Goal: Transaction & Acquisition: Purchase product/service

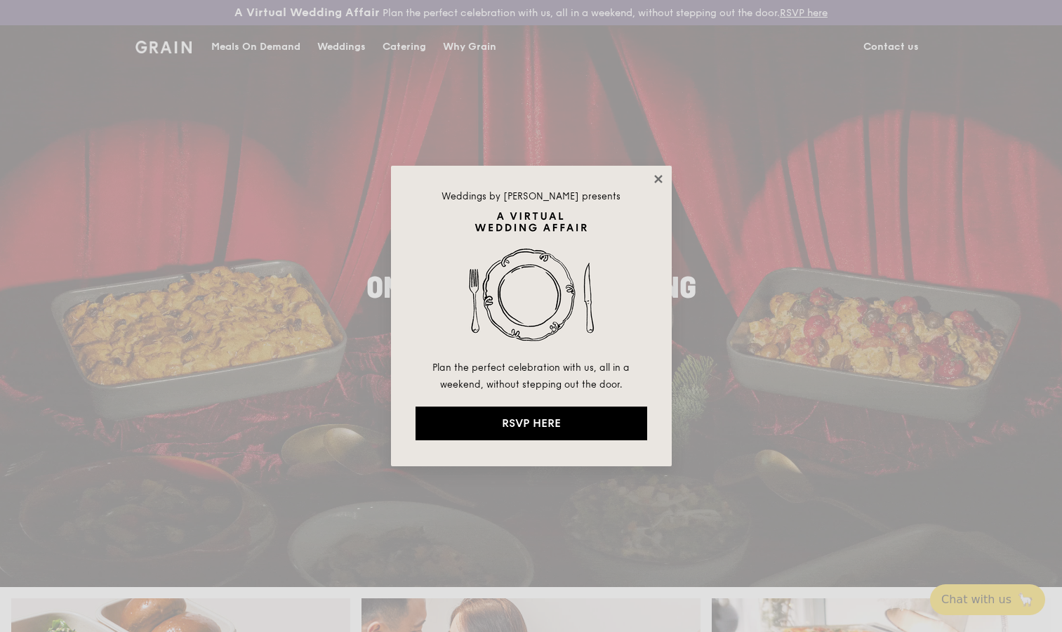
click at [659, 180] on icon at bounding box center [658, 179] width 8 height 8
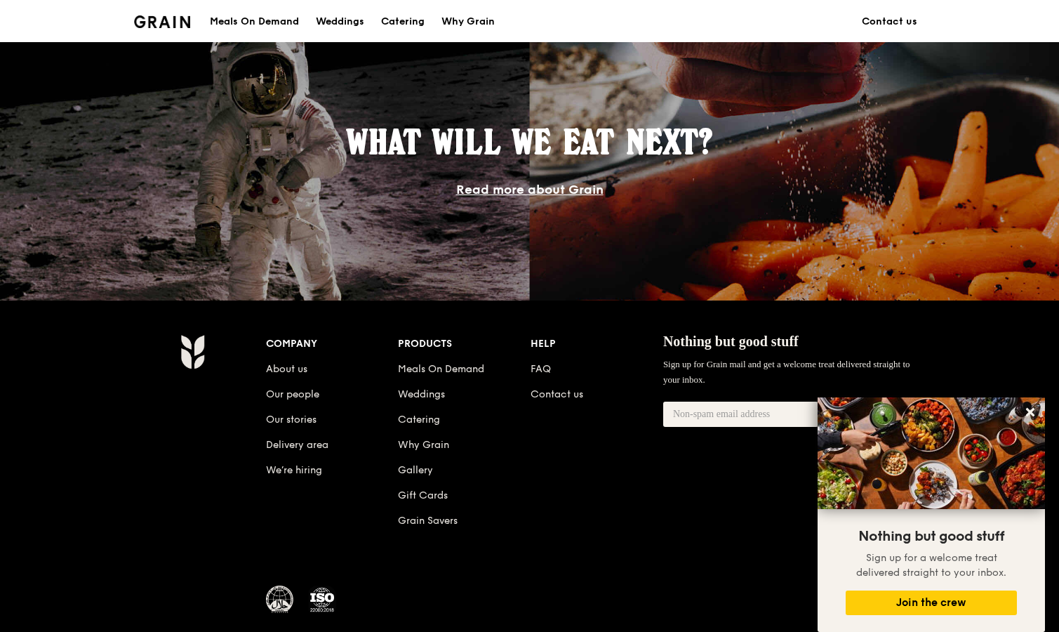
scroll to position [1306, 0]
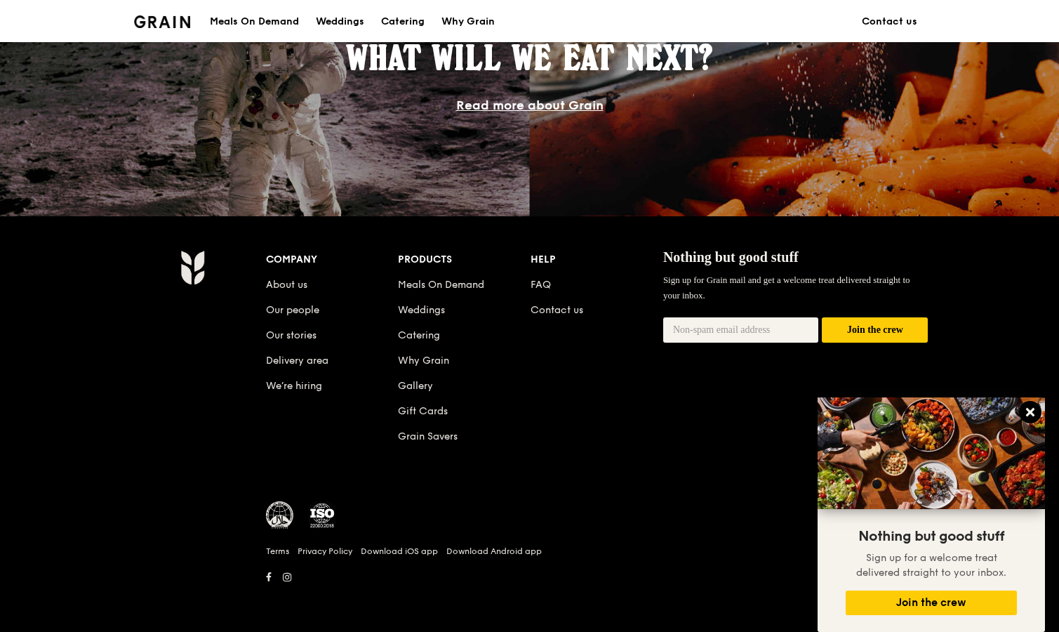
click at [1031, 409] on icon at bounding box center [1030, 412] width 13 height 13
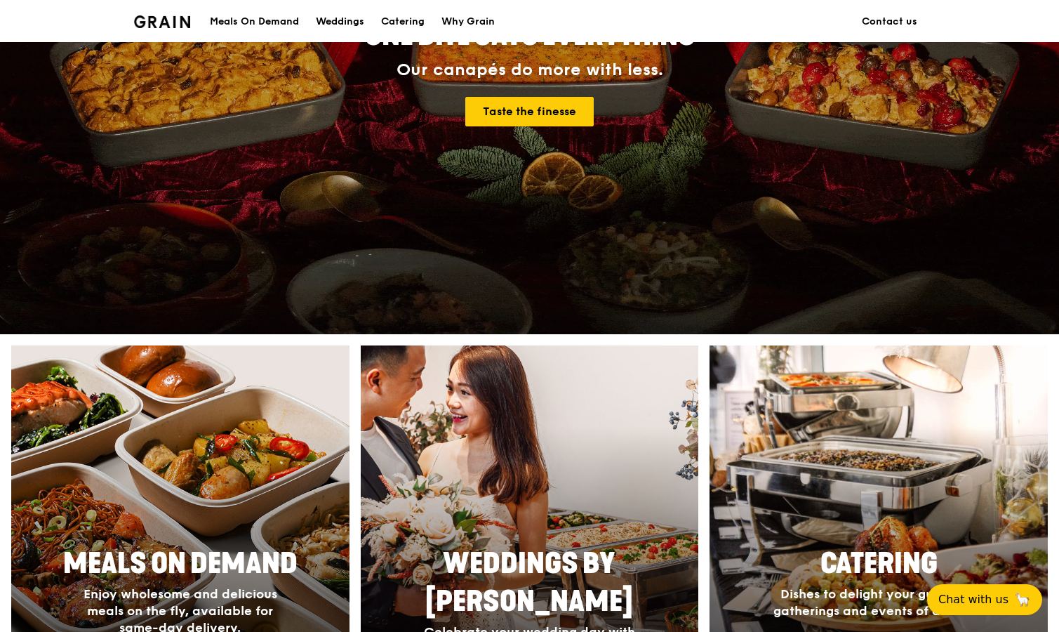
scroll to position [0, 0]
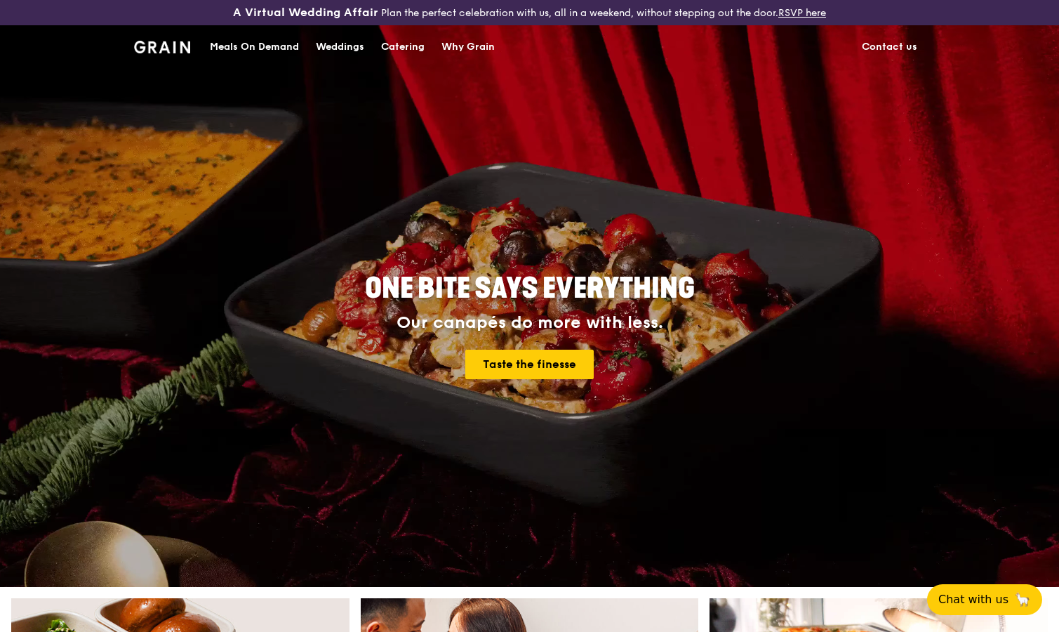
click at [393, 48] on div "Catering" at bounding box center [403, 47] width 44 height 42
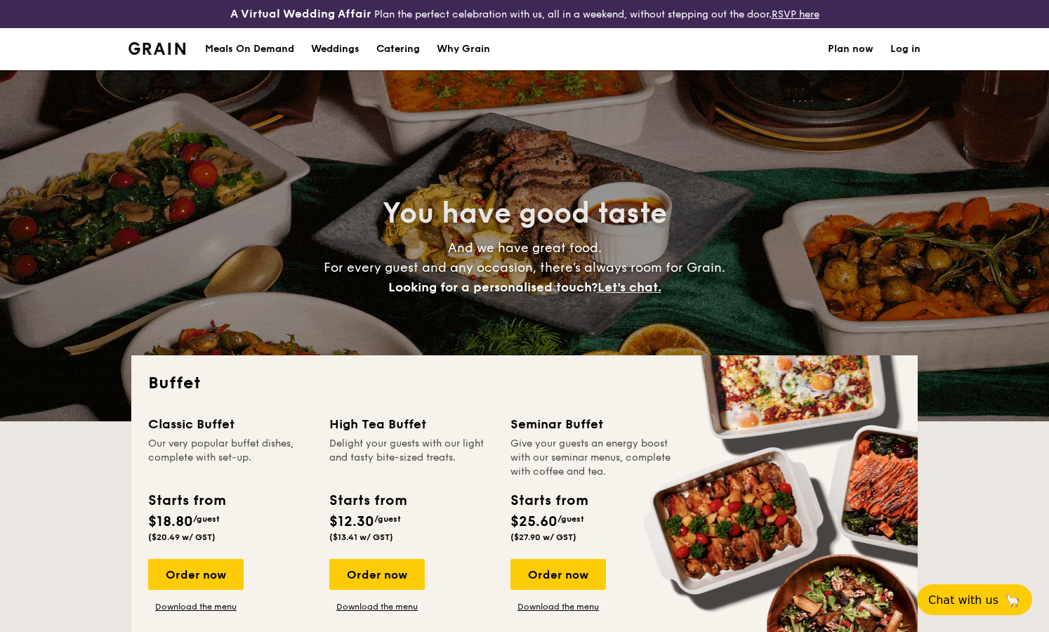
select select
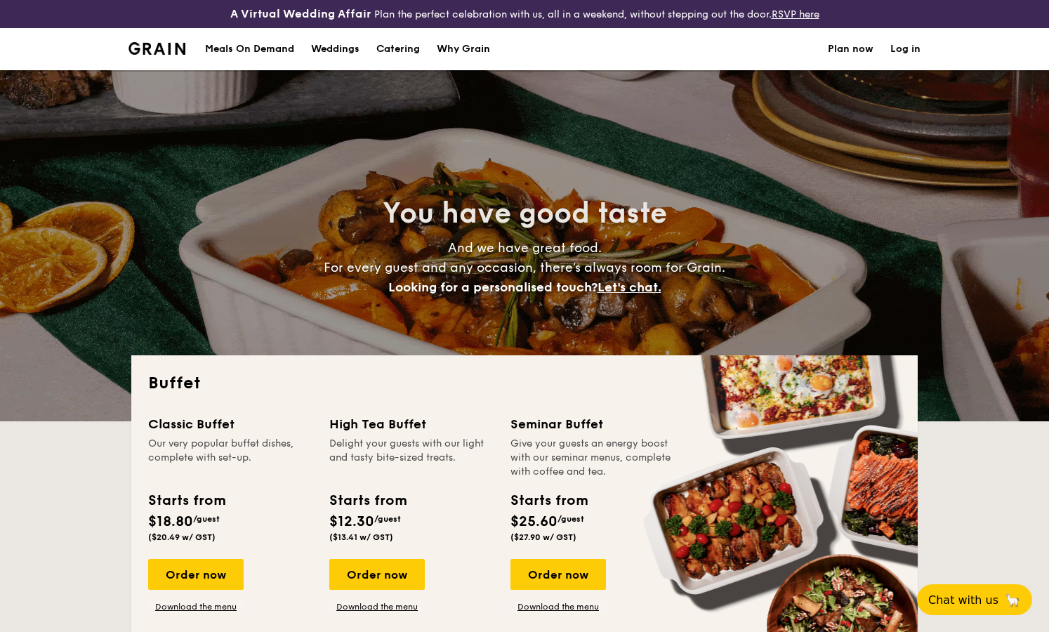
click at [245, 46] on div "Meals On Demand" at bounding box center [249, 49] width 89 height 42
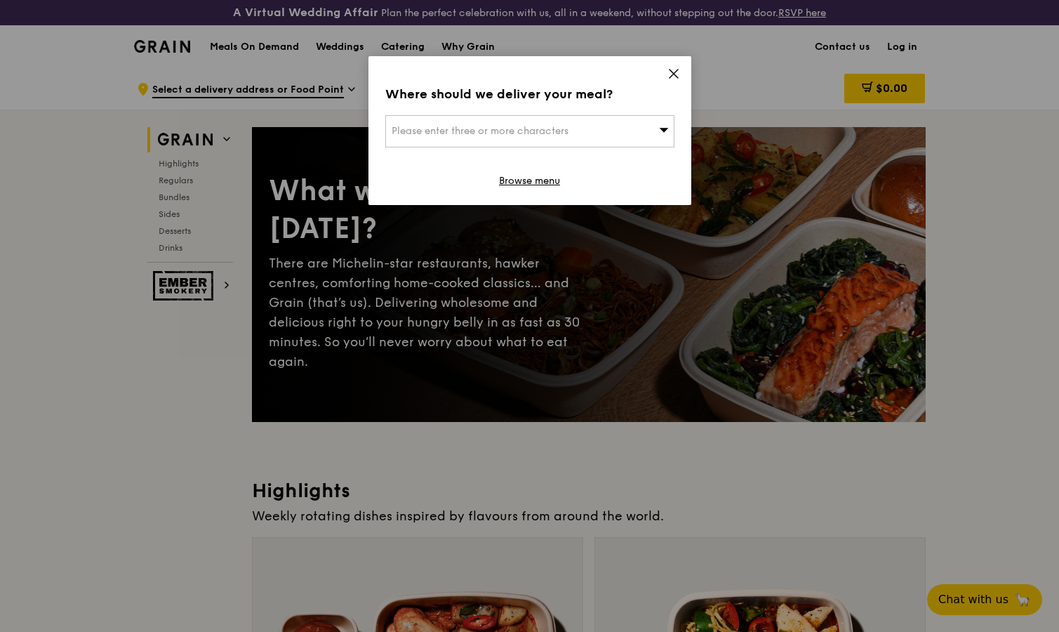
click at [670, 72] on icon at bounding box center [673, 73] width 13 height 13
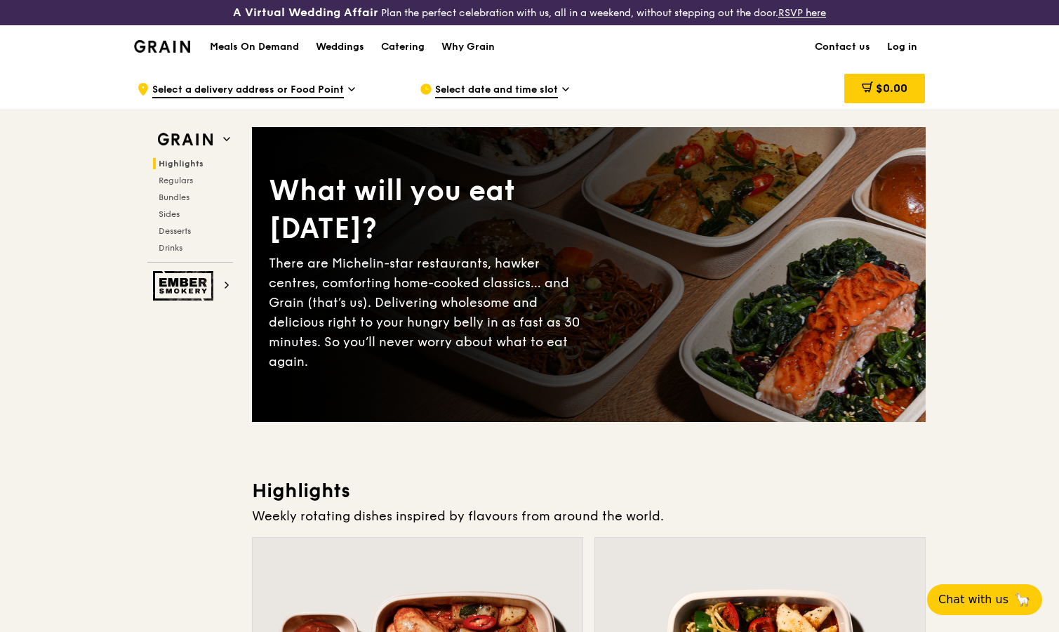
click at [529, 83] on span "Select date and time slot" at bounding box center [496, 90] width 123 height 15
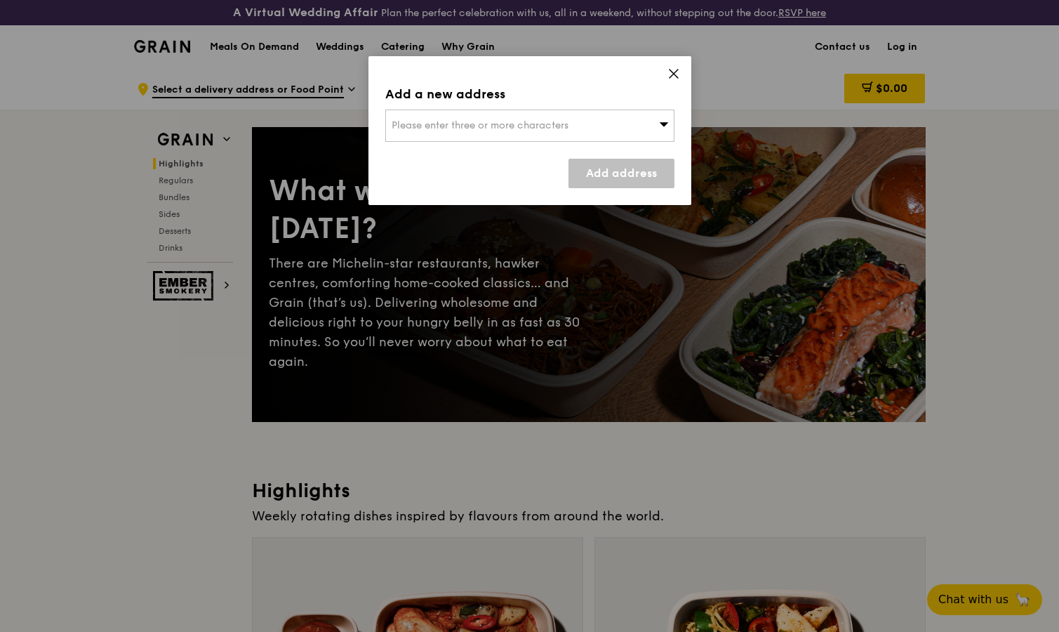
click at [507, 121] on span "Please enter three or more characters" at bounding box center [480, 125] width 177 height 12
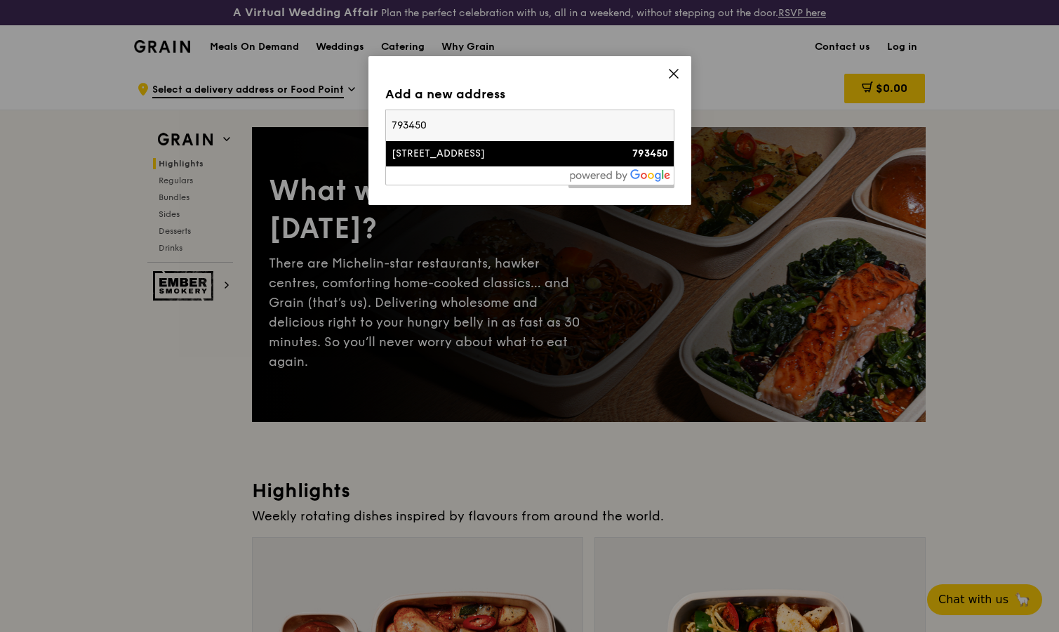
type input "793450"
click at [490, 154] on div "[STREET_ADDRESS]" at bounding box center [496, 154] width 208 height 14
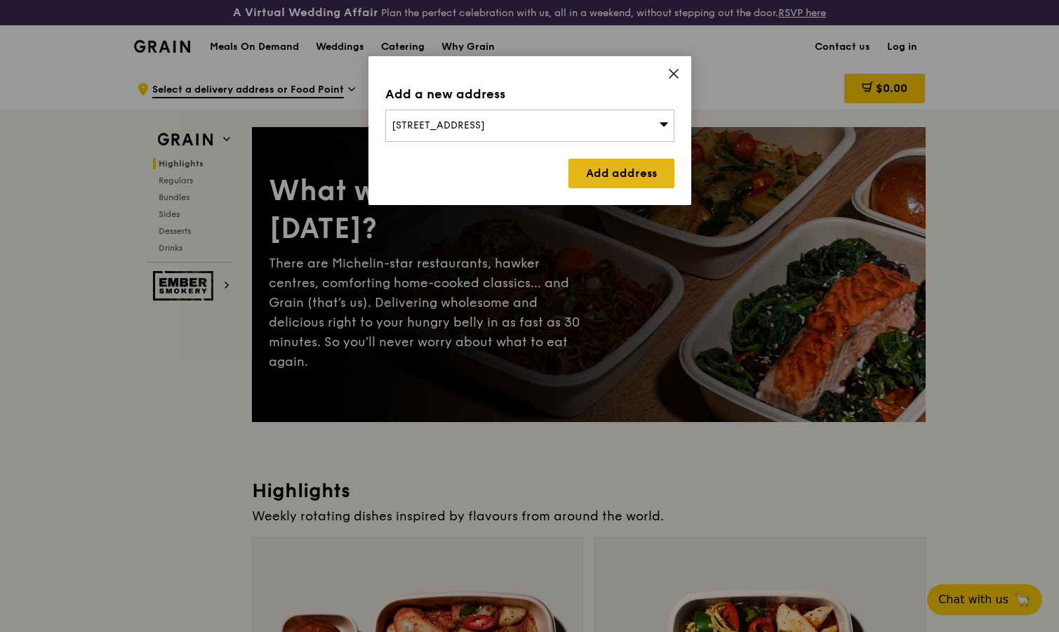
click at [602, 168] on link "Add address" at bounding box center [622, 173] width 106 height 29
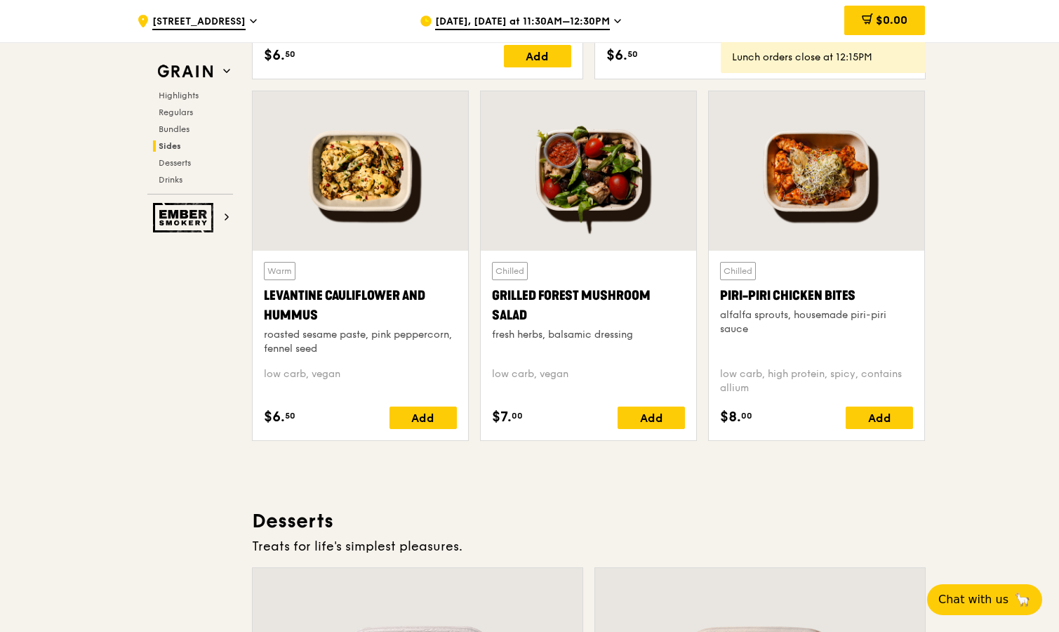
scroll to position [3334, 0]
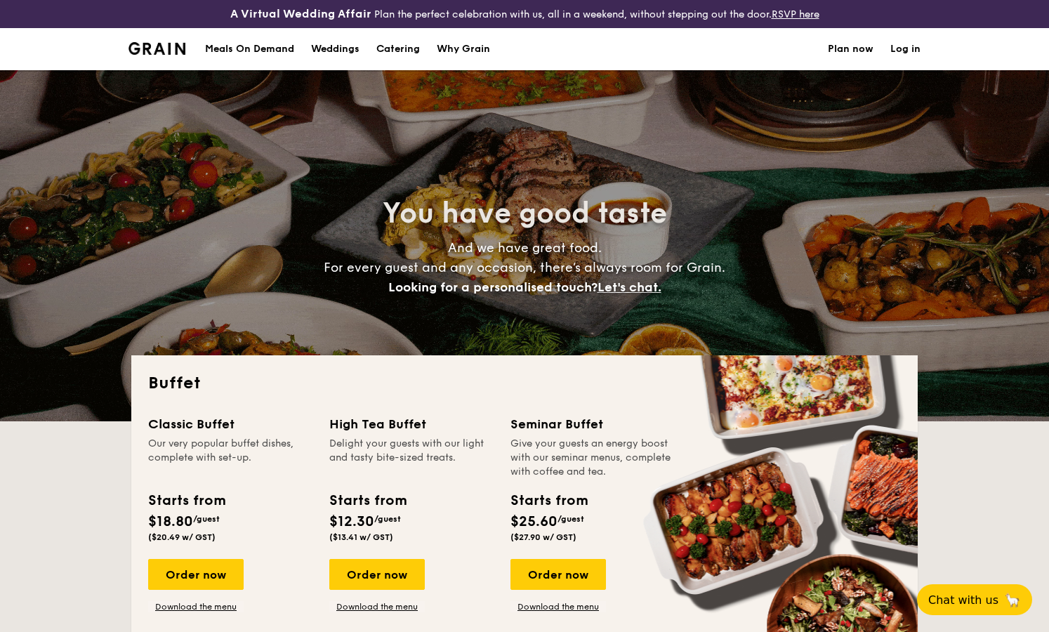
select select
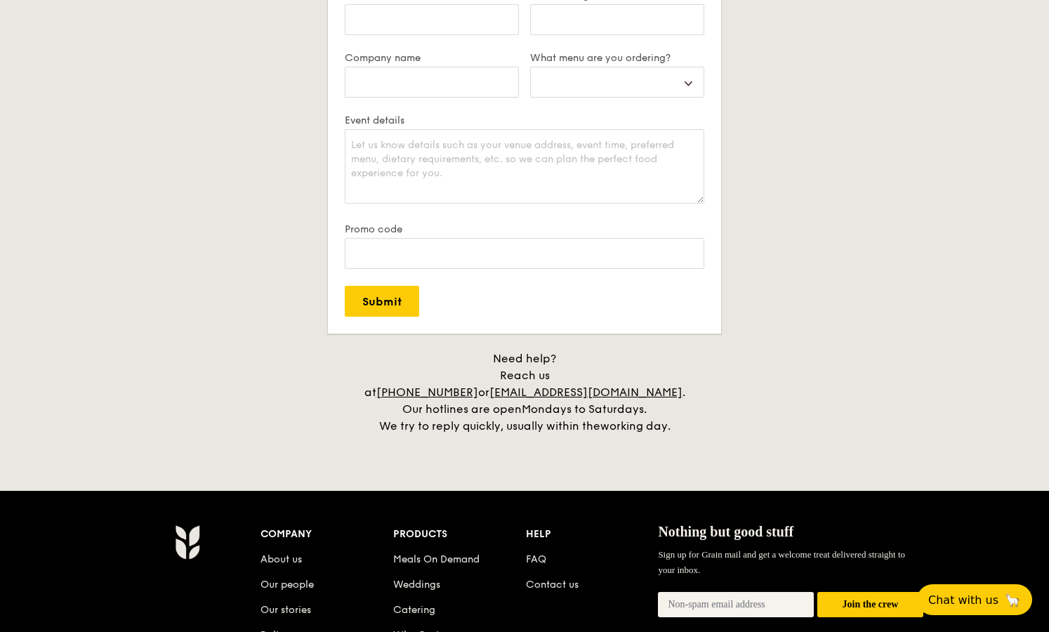
scroll to position [2895, 0]
